Goal: Navigation & Orientation: Find specific page/section

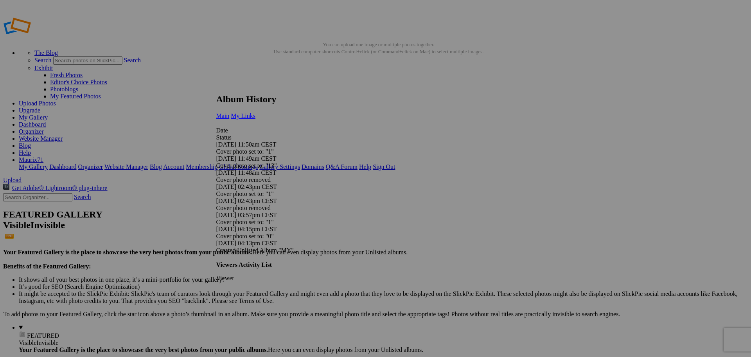
click at [256, 112] on link "My Links" at bounding box center [243, 115] width 25 height 7
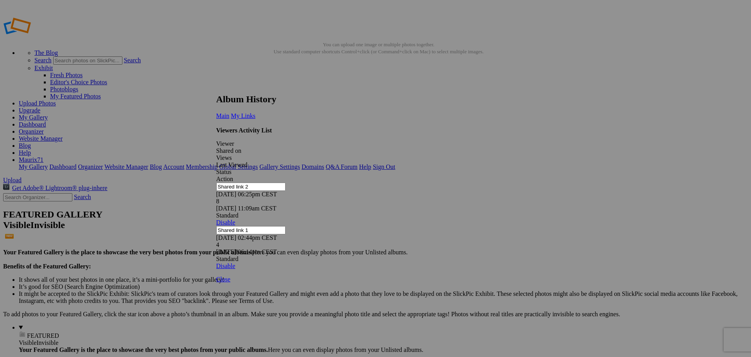
click at [216, 86] on link at bounding box center [216, 86] width 0 height 0
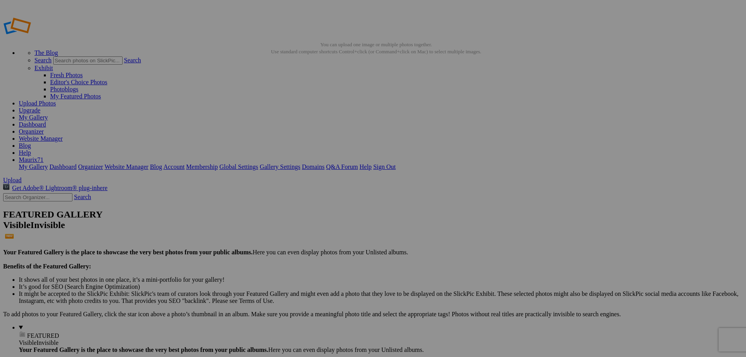
click at [46, 121] on link "Dashboard" at bounding box center [32, 124] width 27 height 7
